Goal: Information Seeking & Learning: Find specific page/section

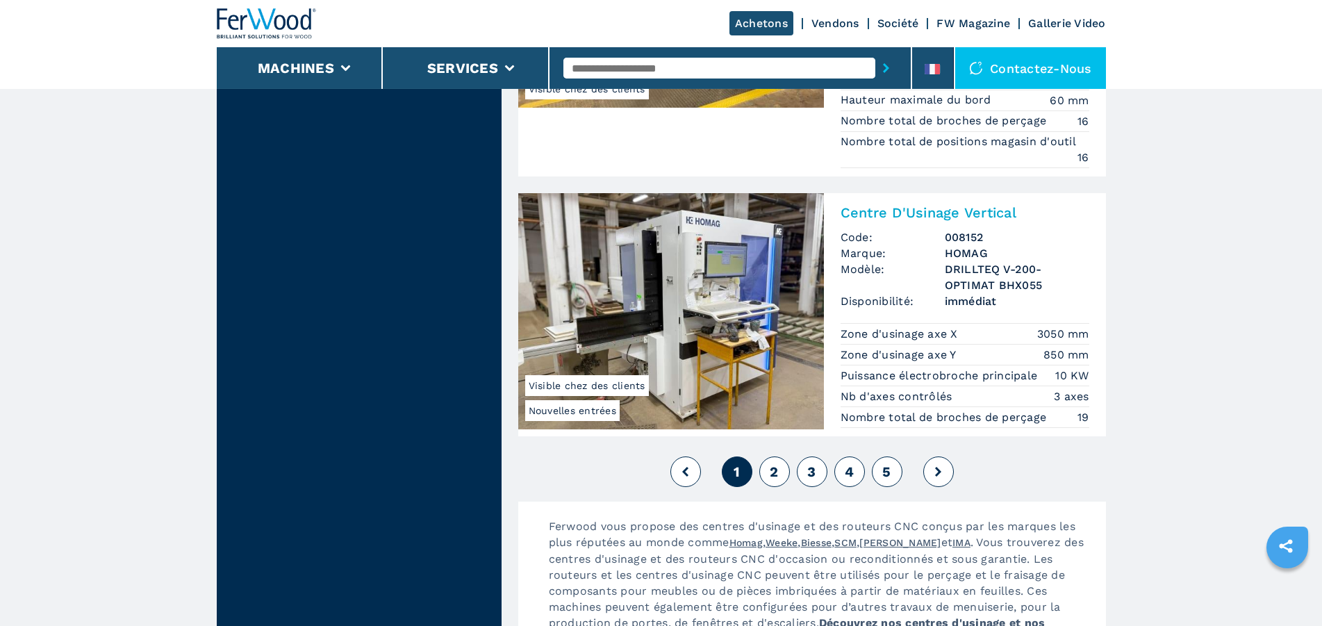
scroll to position [3473, 0]
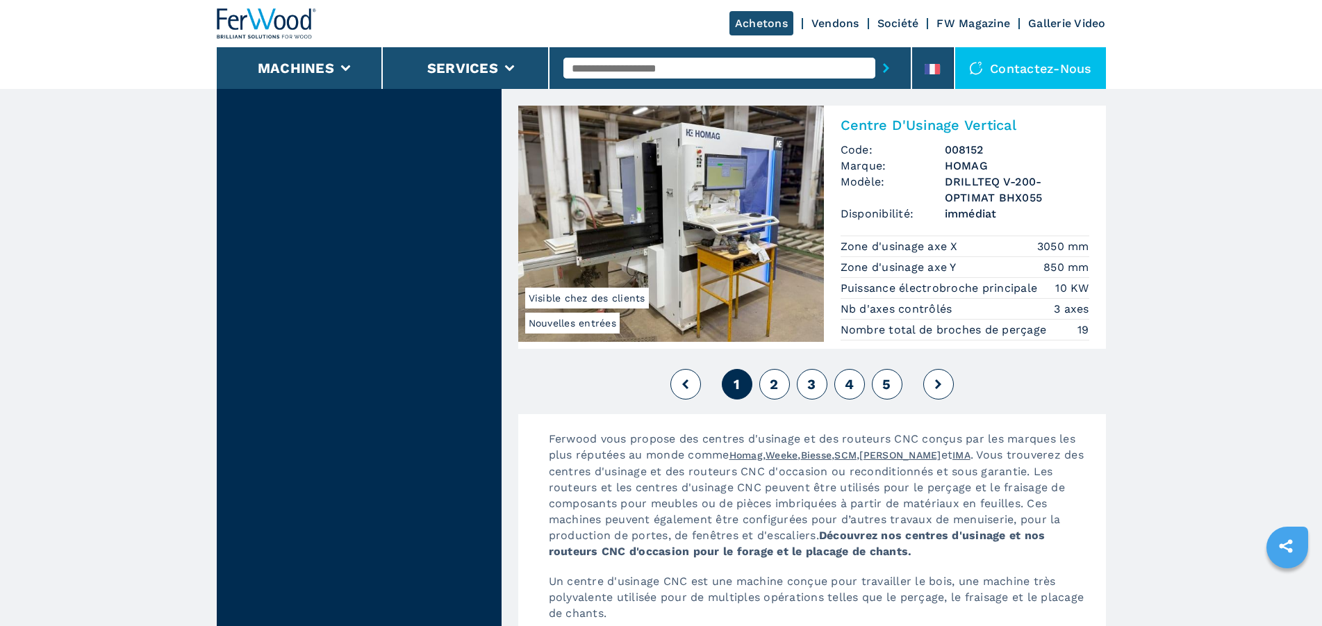
click at [717, 184] on img at bounding box center [671, 224] width 306 height 236
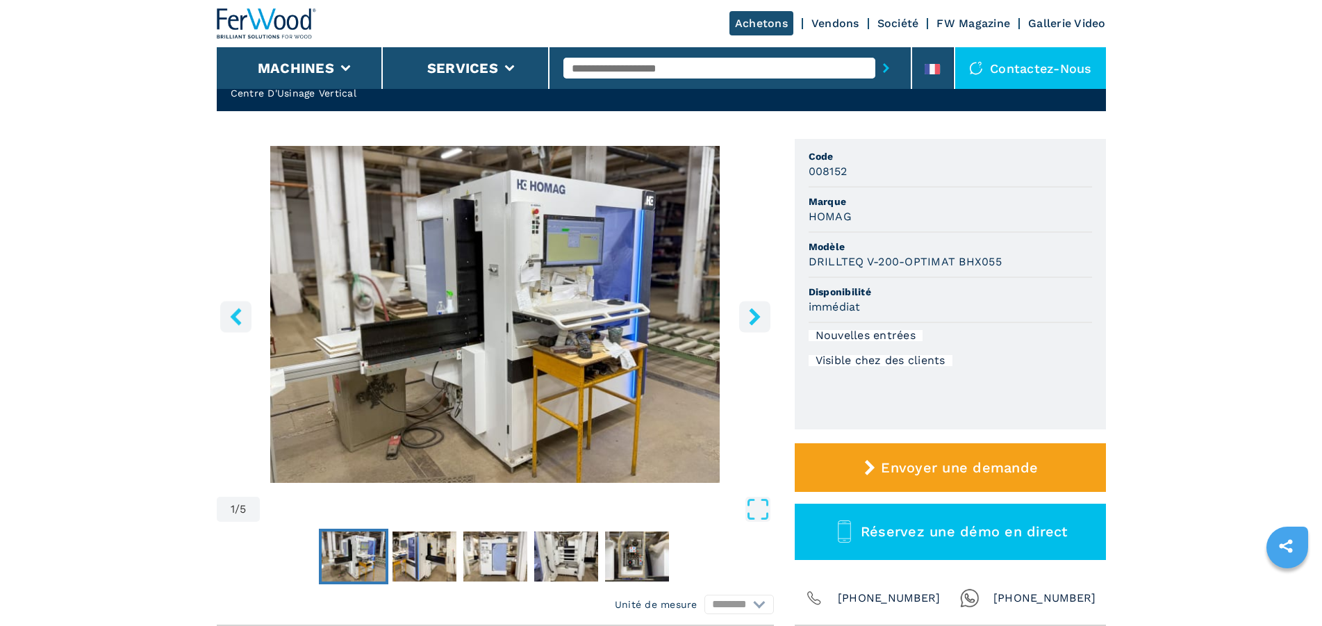
scroll to position [71, 0]
click at [753, 318] on icon "right-button" at bounding box center [754, 316] width 17 height 17
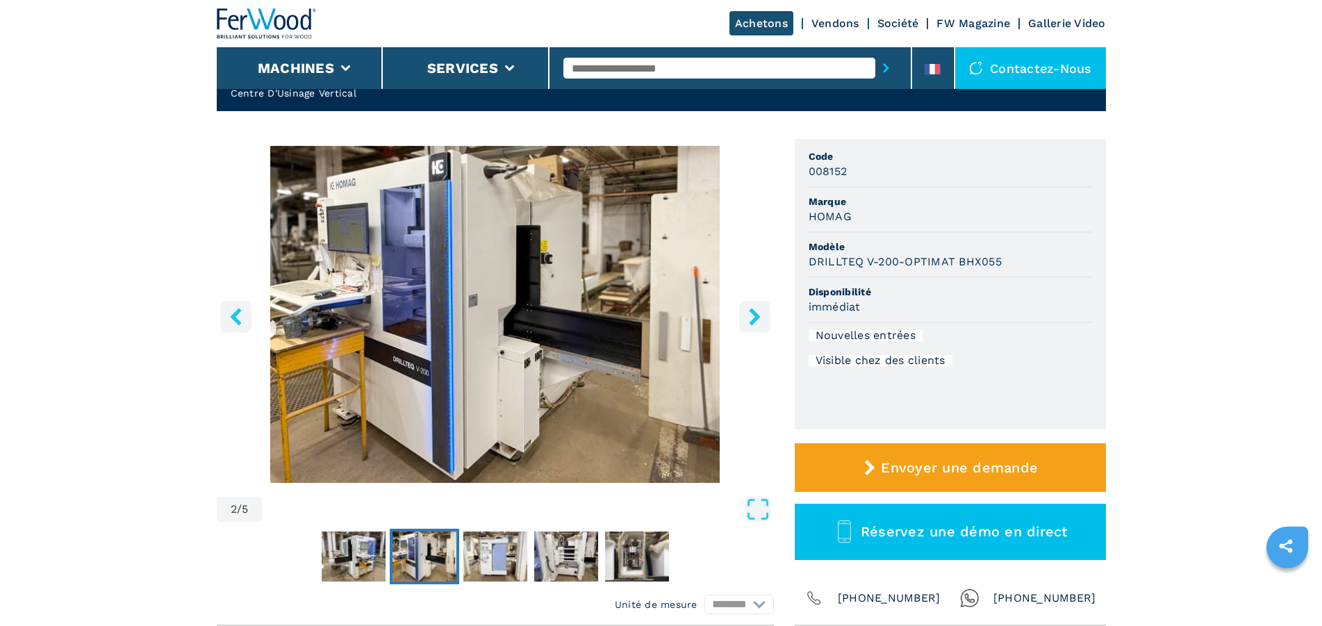
click at [753, 318] on icon "right-button" at bounding box center [754, 316] width 17 height 17
click at [757, 315] on icon "right-button" at bounding box center [754, 316] width 11 height 17
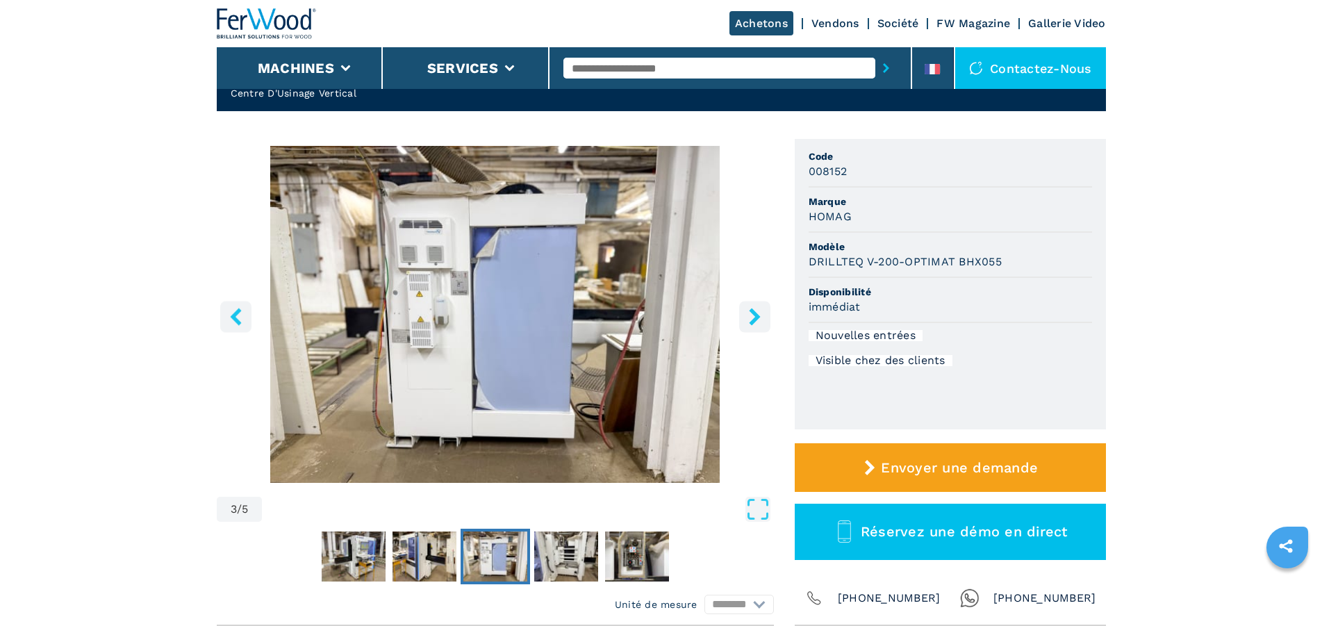
click at [757, 315] on icon "right-button" at bounding box center [754, 316] width 11 height 17
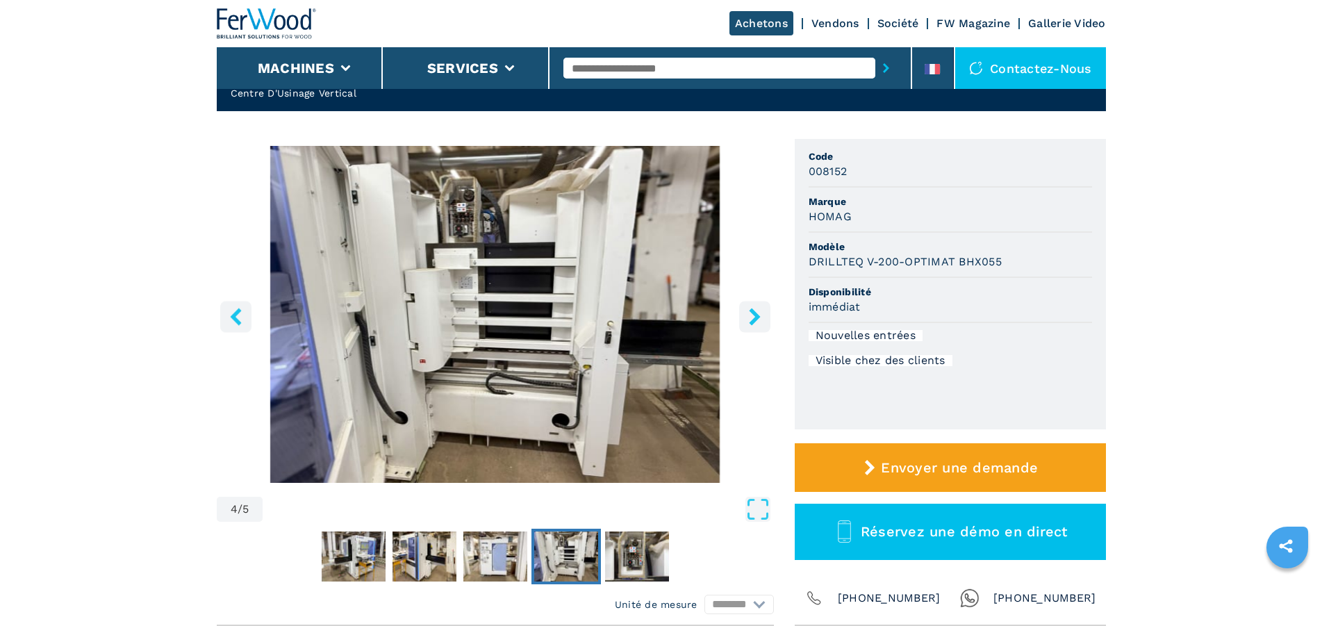
click at [757, 315] on icon "right-button" at bounding box center [754, 316] width 11 height 17
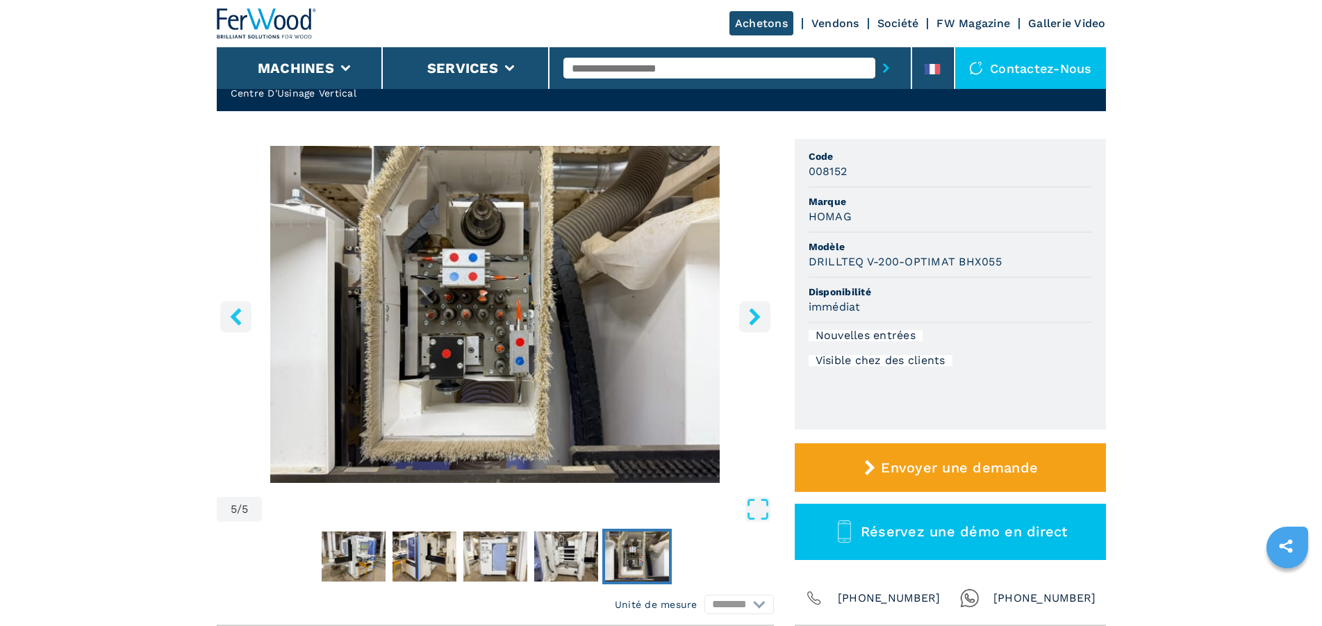
click at [752, 315] on icon "right-button" at bounding box center [754, 316] width 17 height 17
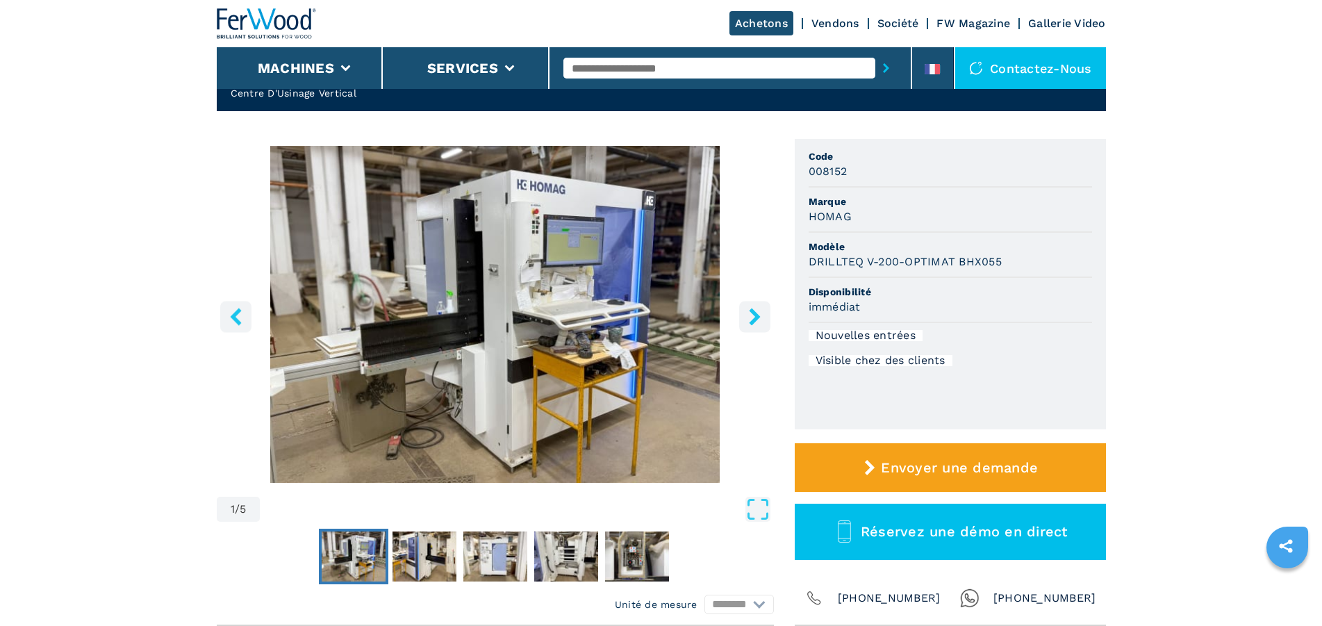
click at [755, 316] on icon "right-button" at bounding box center [754, 316] width 11 height 17
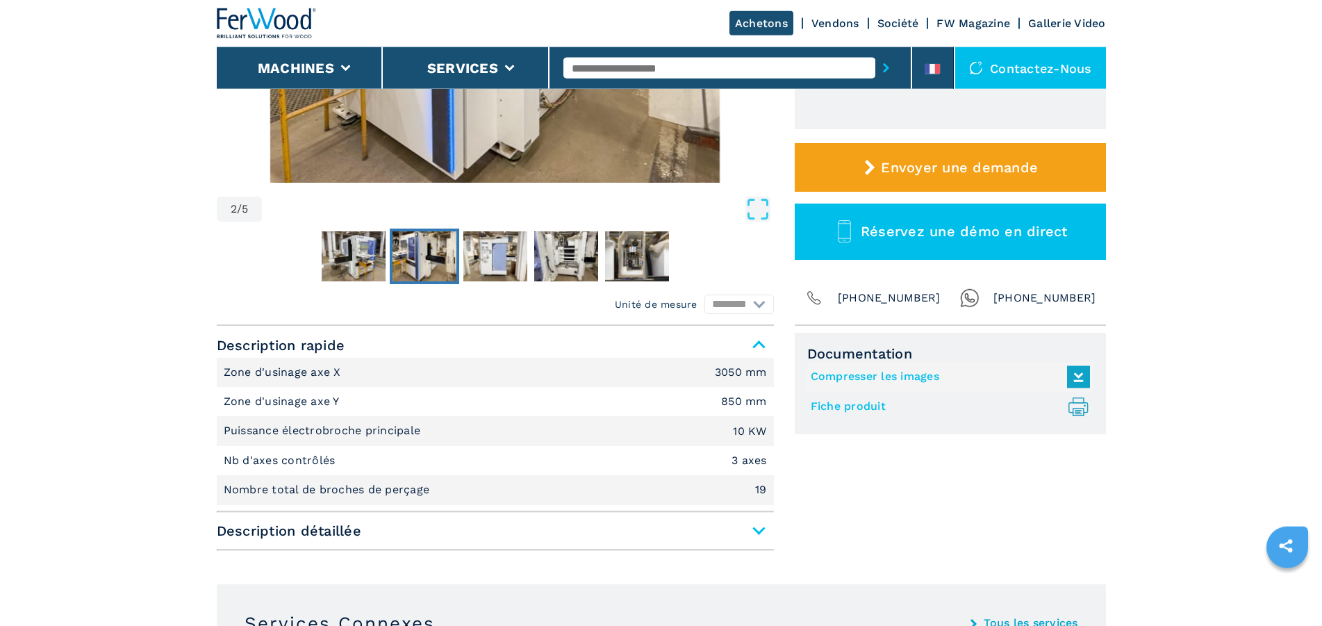
scroll to position [354, 0]
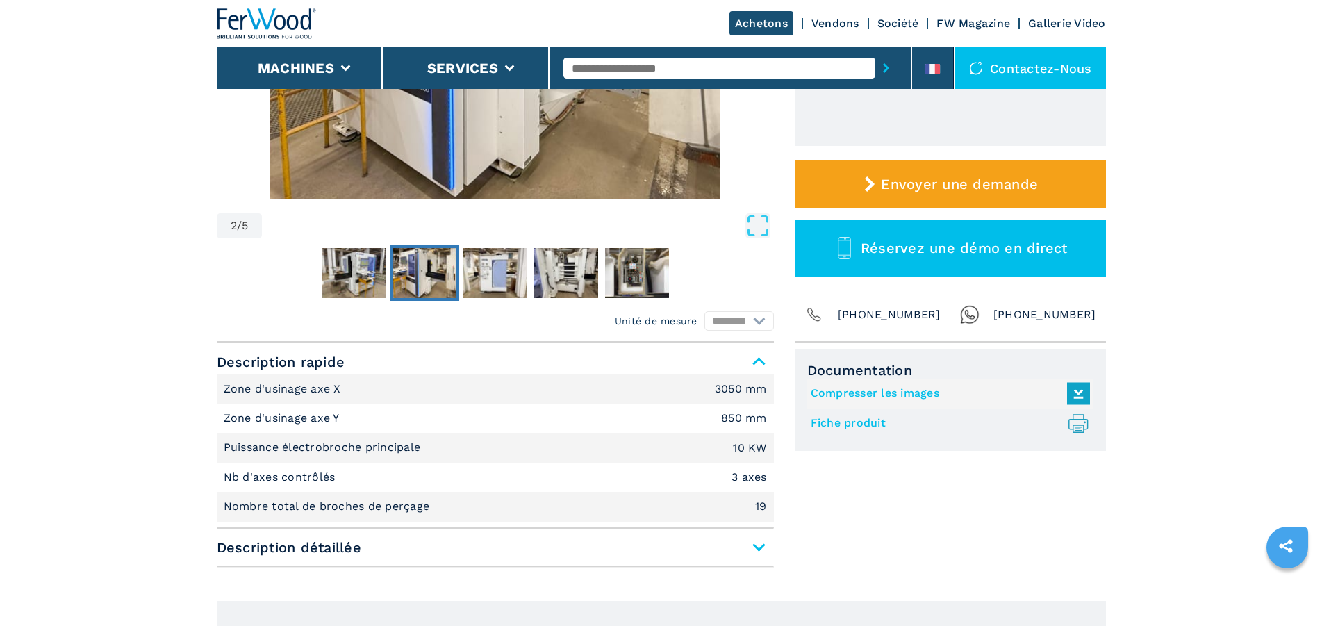
click at [461, 554] on span "Description détaillée" at bounding box center [495, 547] width 557 height 25
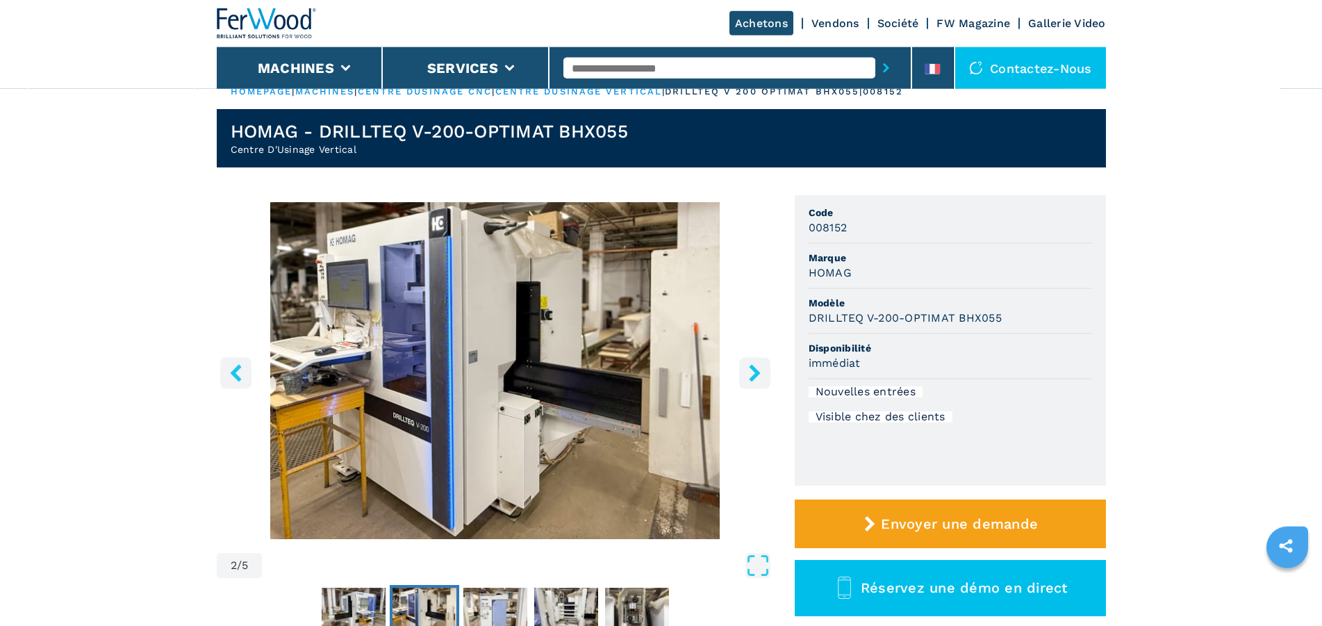
scroll to position [0, 0]
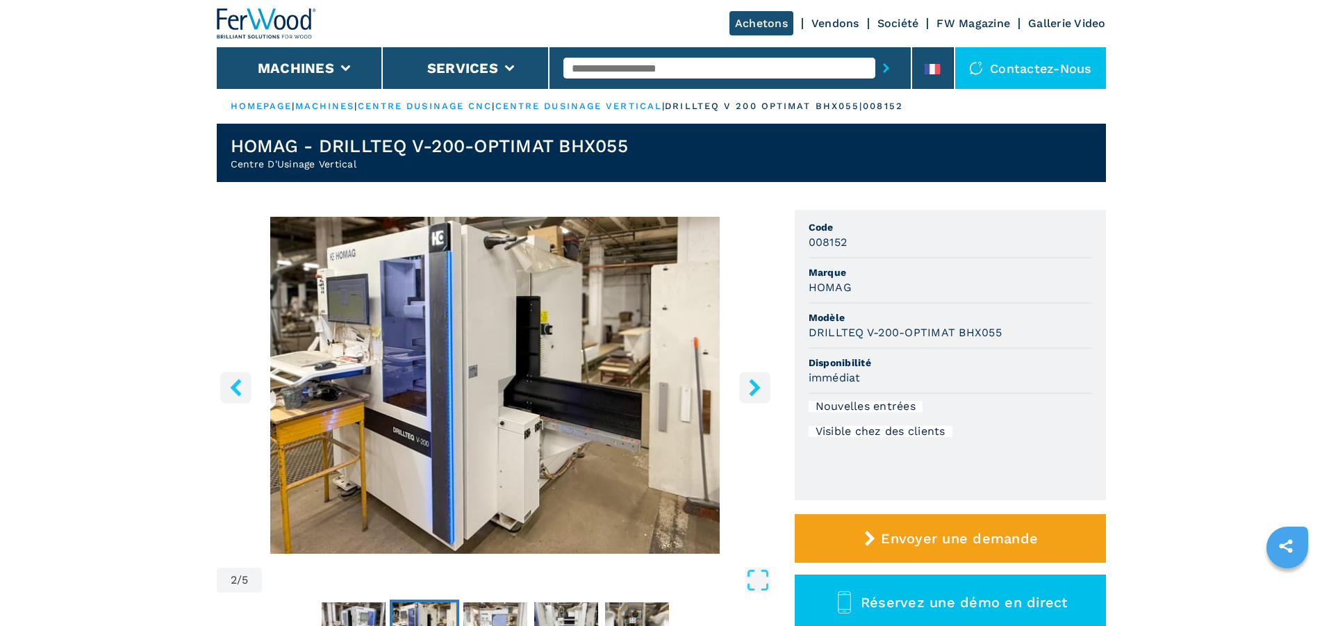
click at [595, 69] on input "text" at bounding box center [720, 68] width 312 height 21
type input "******"
click at [876, 52] on button "submit-button" at bounding box center [887, 68] width 22 height 32
